Goal: Use online tool/utility: Use online tool/utility

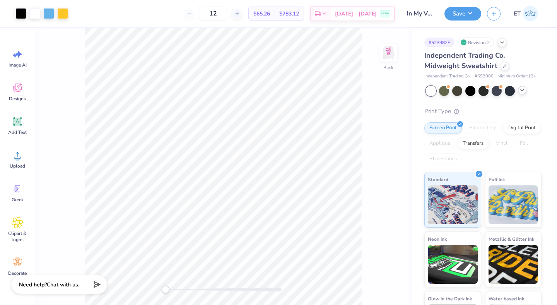
click at [522, 90] on icon at bounding box center [522, 90] width 6 height 6
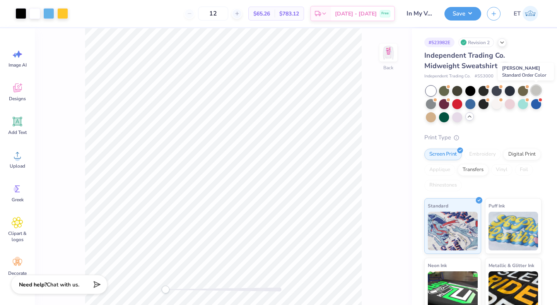
click at [535, 90] on div at bounding box center [536, 90] width 10 height 10
click at [390, 62] on img at bounding box center [388, 52] width 31 height 31
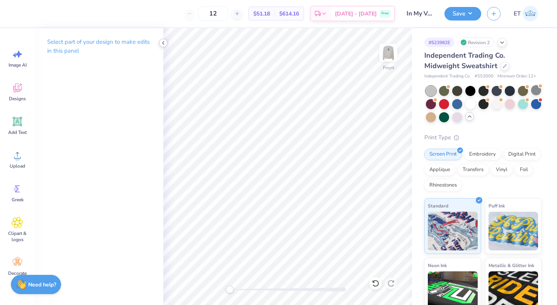
click at [164, 42] on icon at bounding box center [163, 43] width 6 height 6
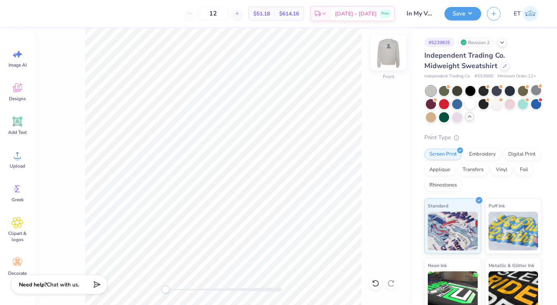
click at [393, 54] on img at bounding box center [388, 52] width 31 height 31
click at [533, 88] on div at bounding box center [536, 90] width 10 height 10
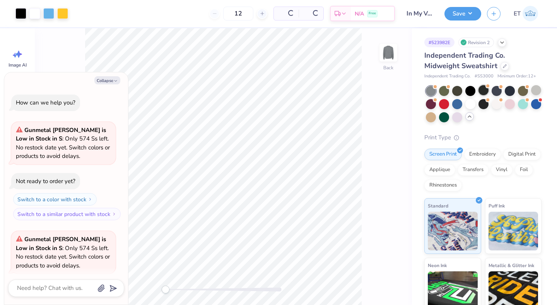
scroll to position [60, 0]
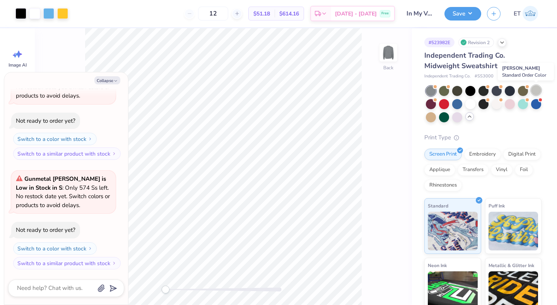
click at [535, 90] on div at bounding box center [536, 90] width 10 height 10
click at [497, 103] on div at bounding box center [496, 103] width 10 height 10
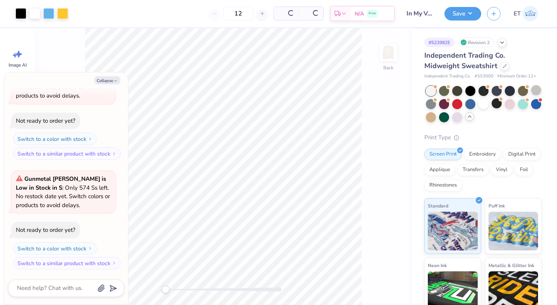
scroll to position [169, 0]
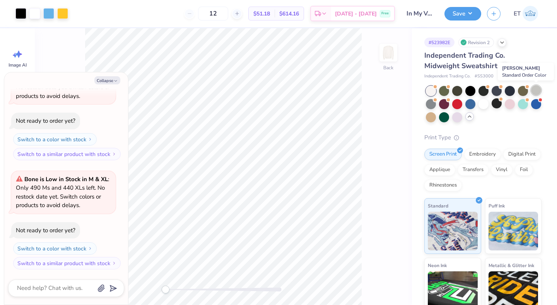
click at [535, 90] on div at bounding box center [536, 90] width 10 height 10
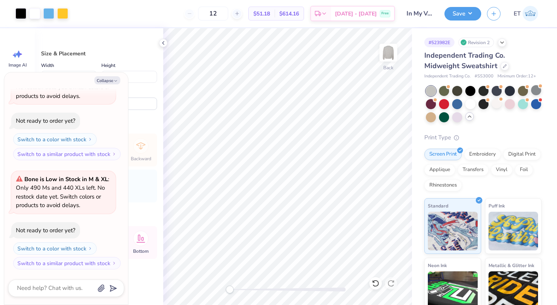
type textarea "x"
type input "3.69"
type input "3.62"
click at [114, 84] on button "Collapse" at bounding box center [107, 80] width 26 height 8
type textarea "x"
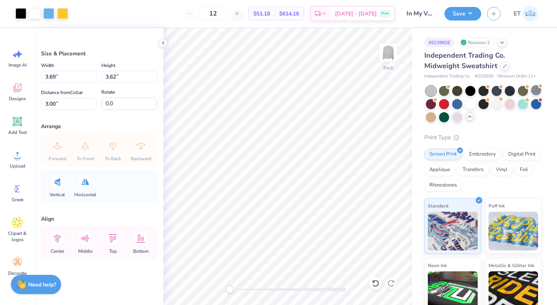
type input "3.26"
type input "3.20"
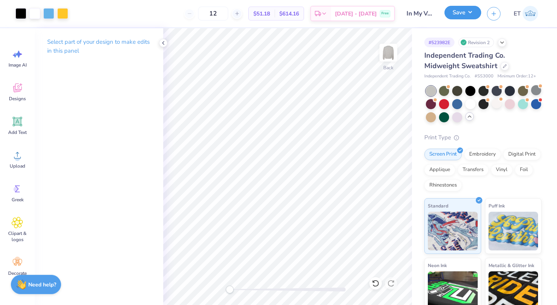
click at [460, 11] on button "Save" at bounding box center [462, 13] width 37 height 14
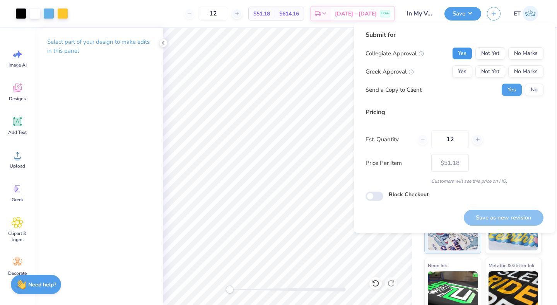
click at [461, 49] on button "Yes" at bounding box center [462, 53] width 20 height 12
click at [520, 66] on button "No Marks" at bounding box center [525, 71] width 35 height 12
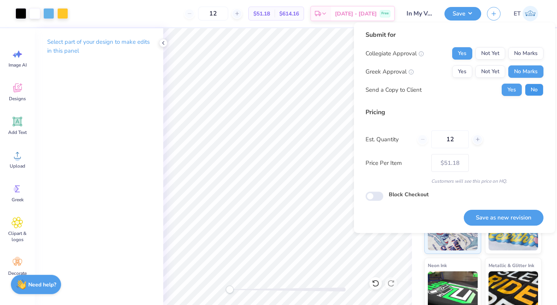
click at [534, 92] on button "No" at bounding box center [534, 90] width 19 height 12
click at [504, 213] on button "Save as new revision" at bounding box center [504, 218] width 80 height 16
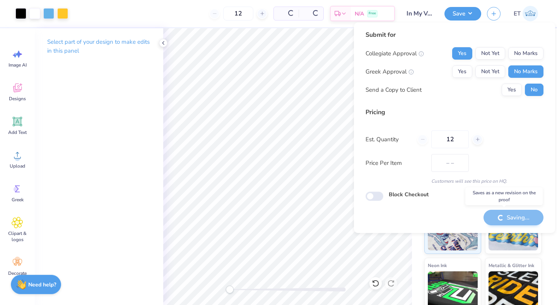
type input "$51.18"
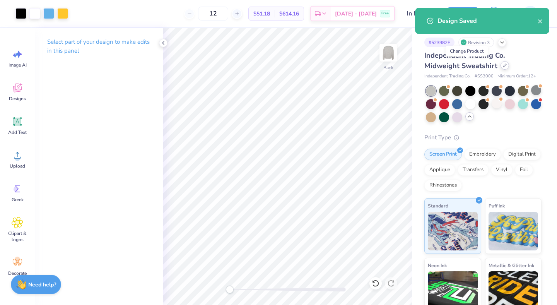
click at [500, 63] on div at bounding box center [504, 65] width 9 height 9
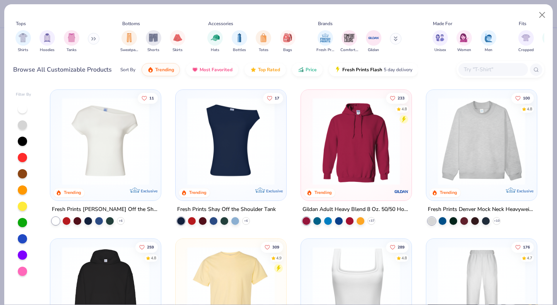
click at [95, 37] on icon at bounding box center [93, 39] width 5 height 4
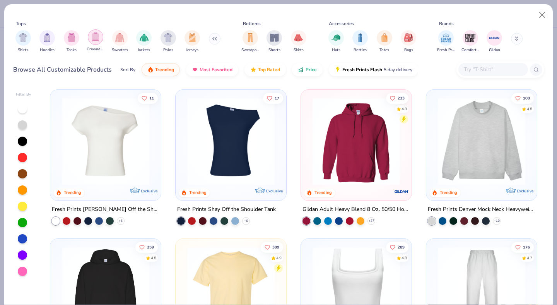
click at [97, 37] on img "filter for Crewnecks" at bounding box center [95, 36] width 9 height 9
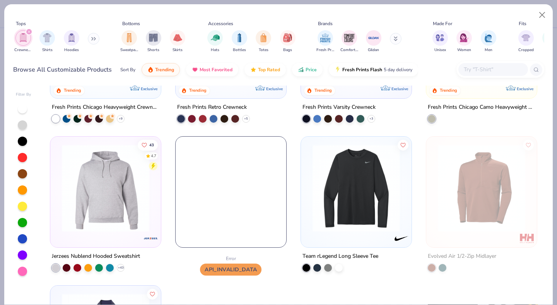
scroll to position [100, 0]
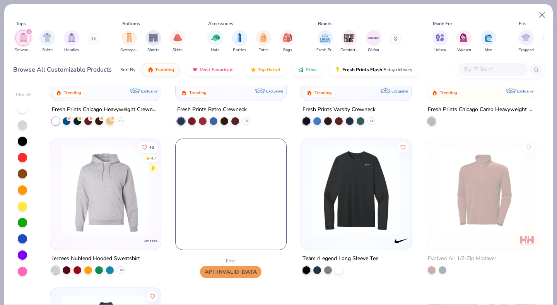
click at [32, 29] on div "filter for Crewnecks" at bounding box center [29, 31] width 7 height 7
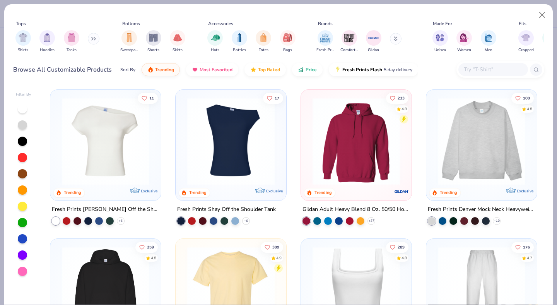
click at [485, 66] on input "text" at bounding box center [493, 69] width 60 height 9
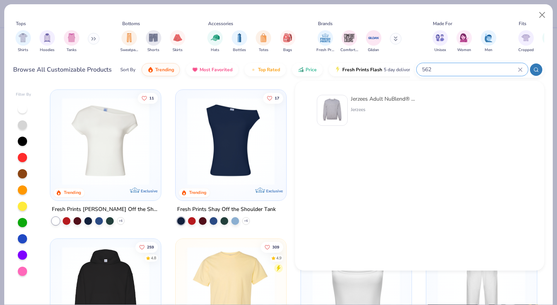
type input "562"
click at [382, 107] on div "Jerzees" at bounding box center [383, 109] width 65 height 7
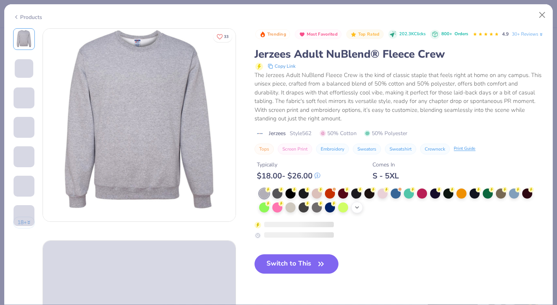
click at [359, 210] on icon at bounding box center [357, 207] width 6 height 6
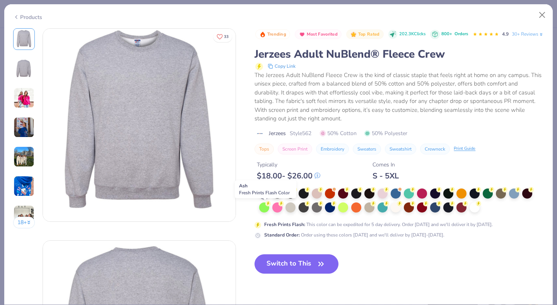
click at [264, 198] on div at bounding box center [264, 193] width 10 height 10
click at [37, 17] on div "Products" at bounding box center [27, 17] width 29 height 8
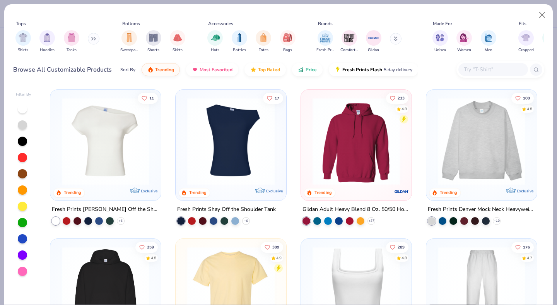
click at [486, 69] on input "text" at bounding box center [493, 69] width 60 height 9
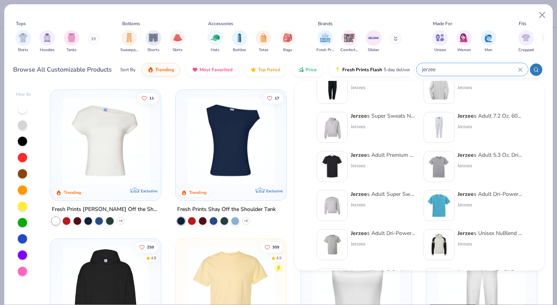
scroll to position [181, 0]
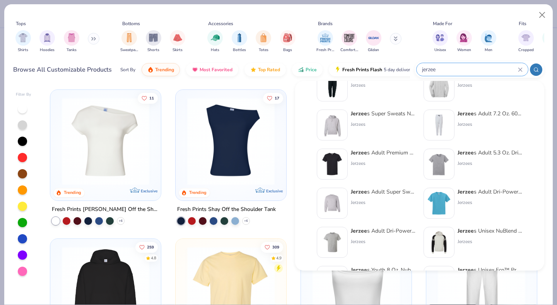
type input "jerzee"
click at [397, 199] on div "Jerzees" at bounding box center [383, 202] width 65 height 7
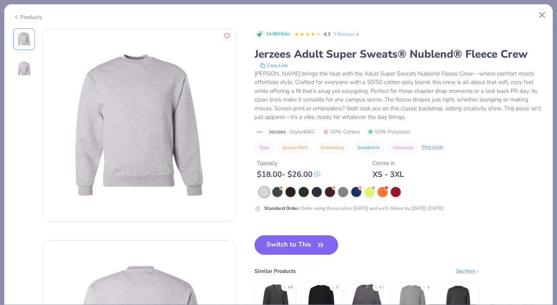
click at [318, 243] on icon "button" at bounding box center [320, 244] width 11 height 11
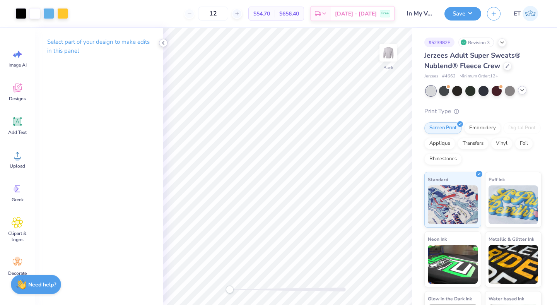
click at [160, 41] on icon at bounding box center [163, 43] width 6 height 6
click at [462, 15] on button "Save" at bounding box center [462, 13] width 37 height 14
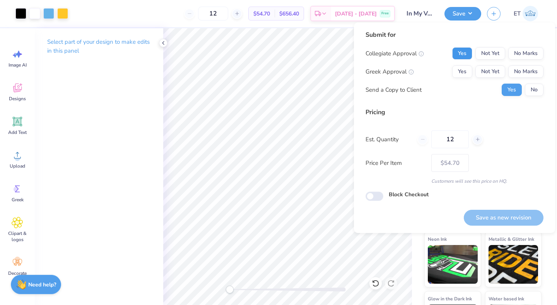
click at [470, 53] on button "Yes" at bounding box center [462, 53] width 20 height 12
click at [542, 72] on button "No Marks" at bounding box center [525, 71] width 35 height 12
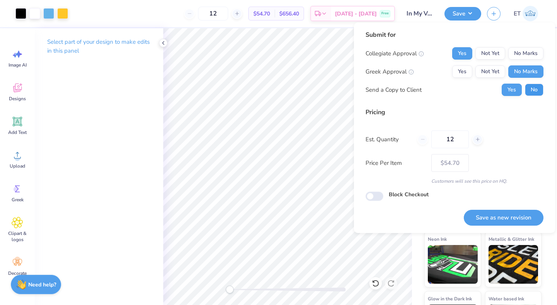
click at [536, 92] on button "No" at bounding box center [534, 90] width 19 height 12
click at [502, 218] on button "Save as new revision" at bounding box center [504, 218] width 80 height 16
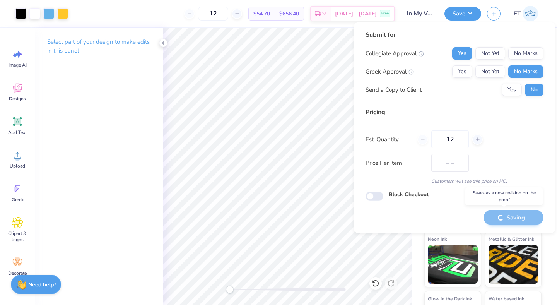
type input "$54.70"
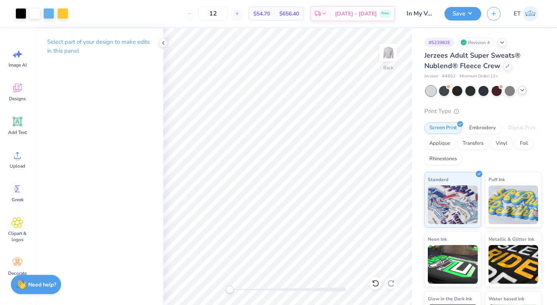
click at [451, 75] on span "# 4662" at bounding box center [449, 76] width 14 height 7
copy span "4662"
